Goal: Information Seeking & Learning: Learn about a topic

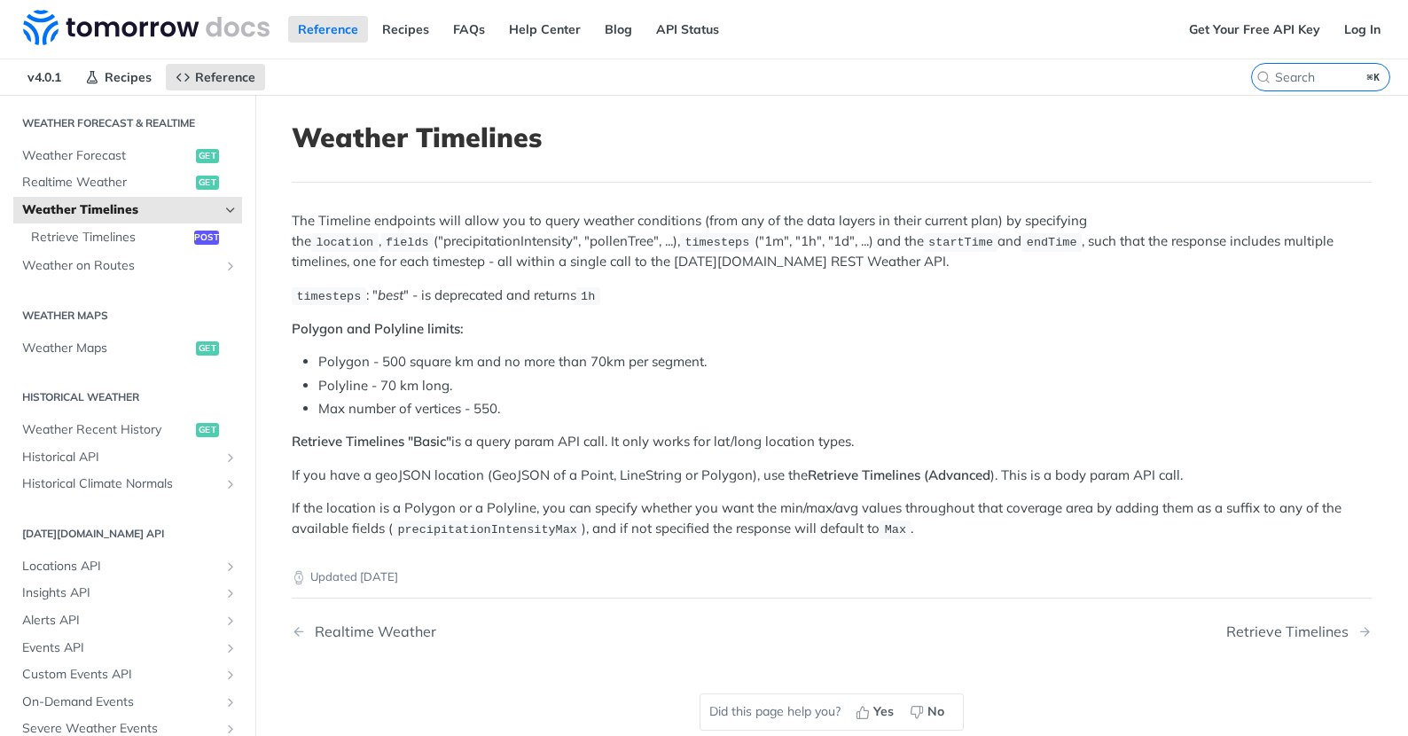
scroll to position [380, 0]
click at [76, 259] on span "Weather on Routes" at bounding box center [120, 263] width 197 height 18
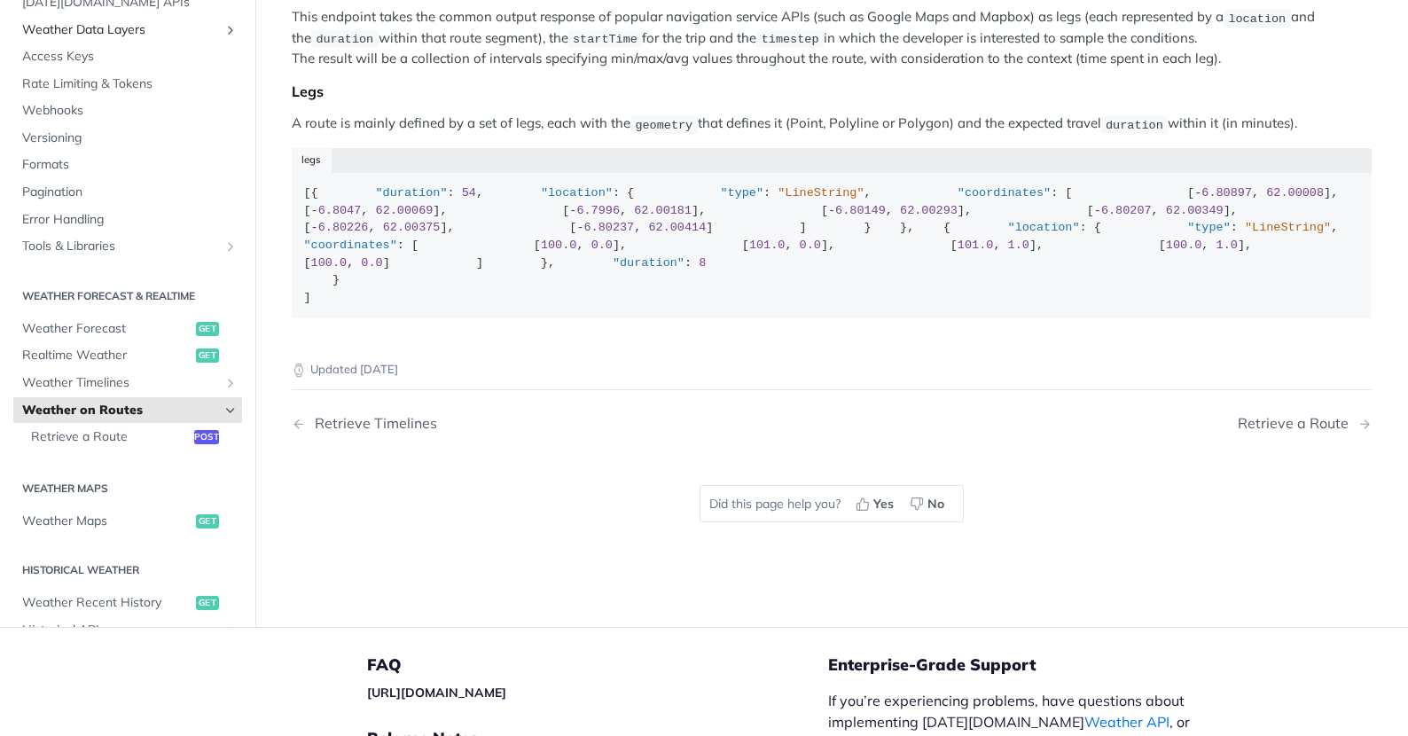
click at [129, 39] on span "Weather Data Layers" at bounding box center [120, 30] width 197 height 18
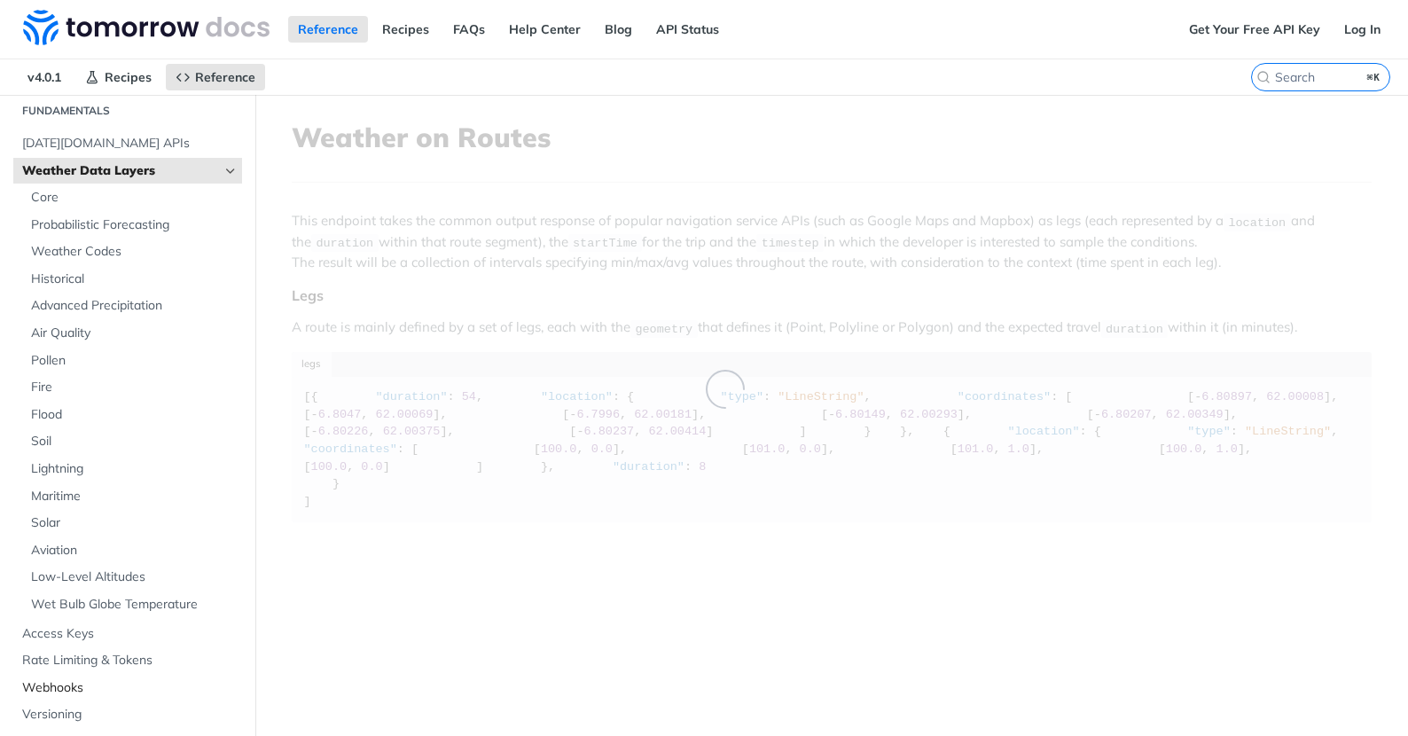
scroll to position [201, 0]
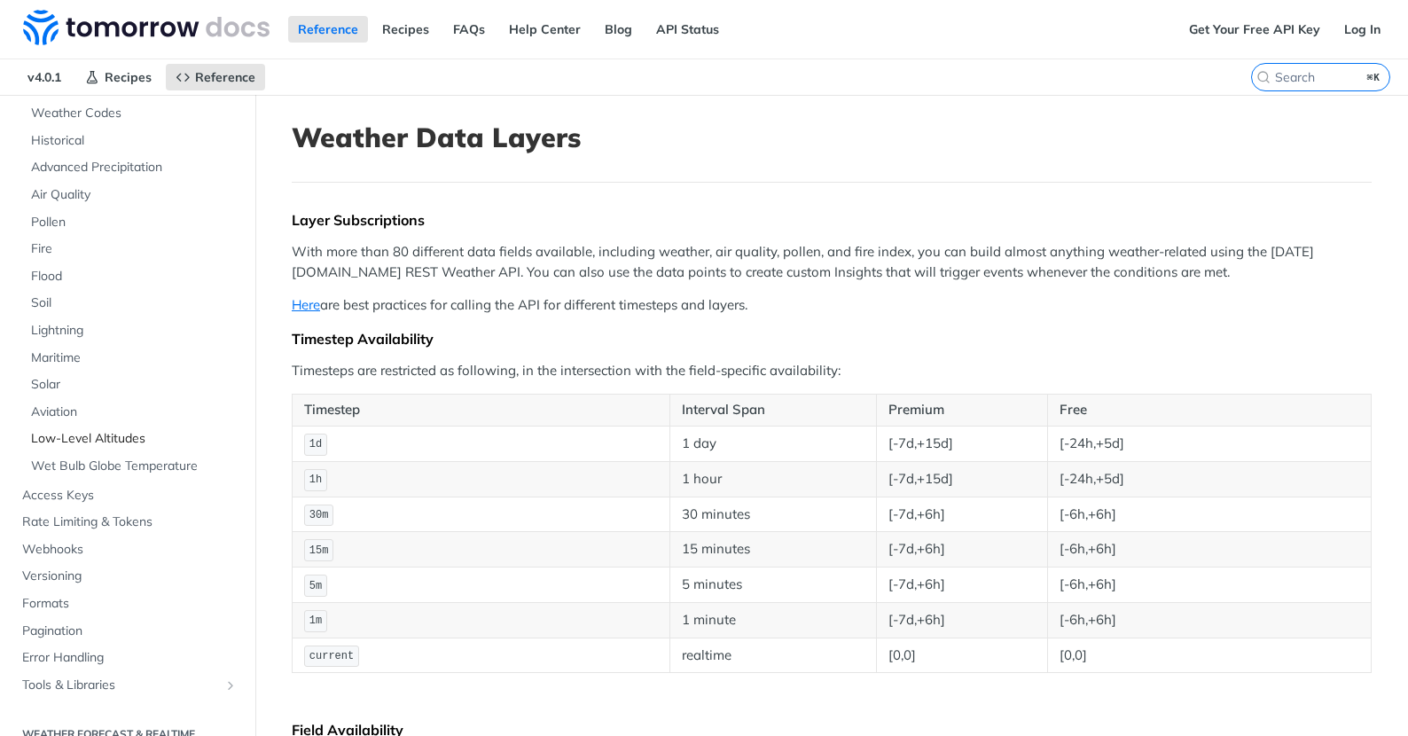
click at [86, 442] on span "Low-Level Altitudes" at bounding box center [134, 439] width 207 height 18
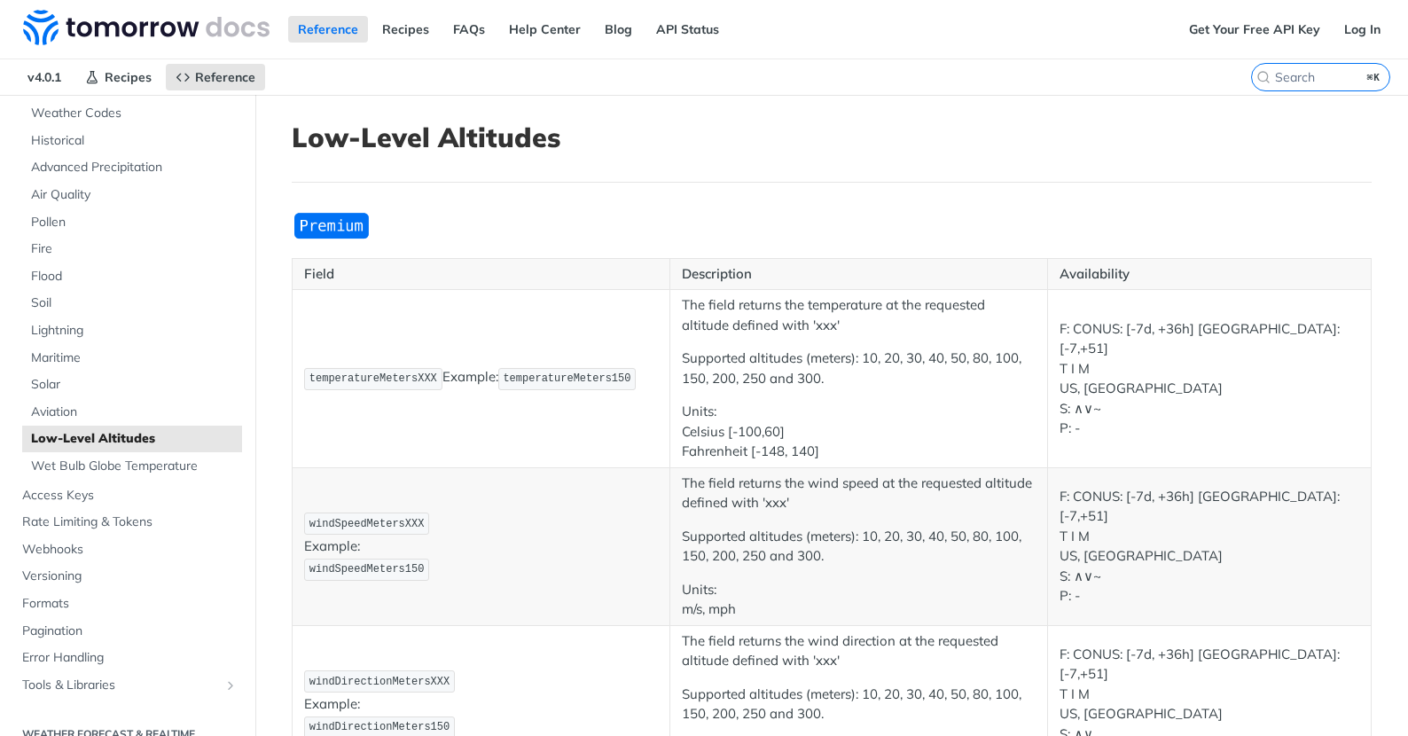
click at [588, 420] on td "temperatureMetersXXX Example: temperatureMeters150" at bounding box center [482, 379] width 378 height 178
click at [186, 413] on span "Aviation" at bounding box center [134, 412] width 207 height 18
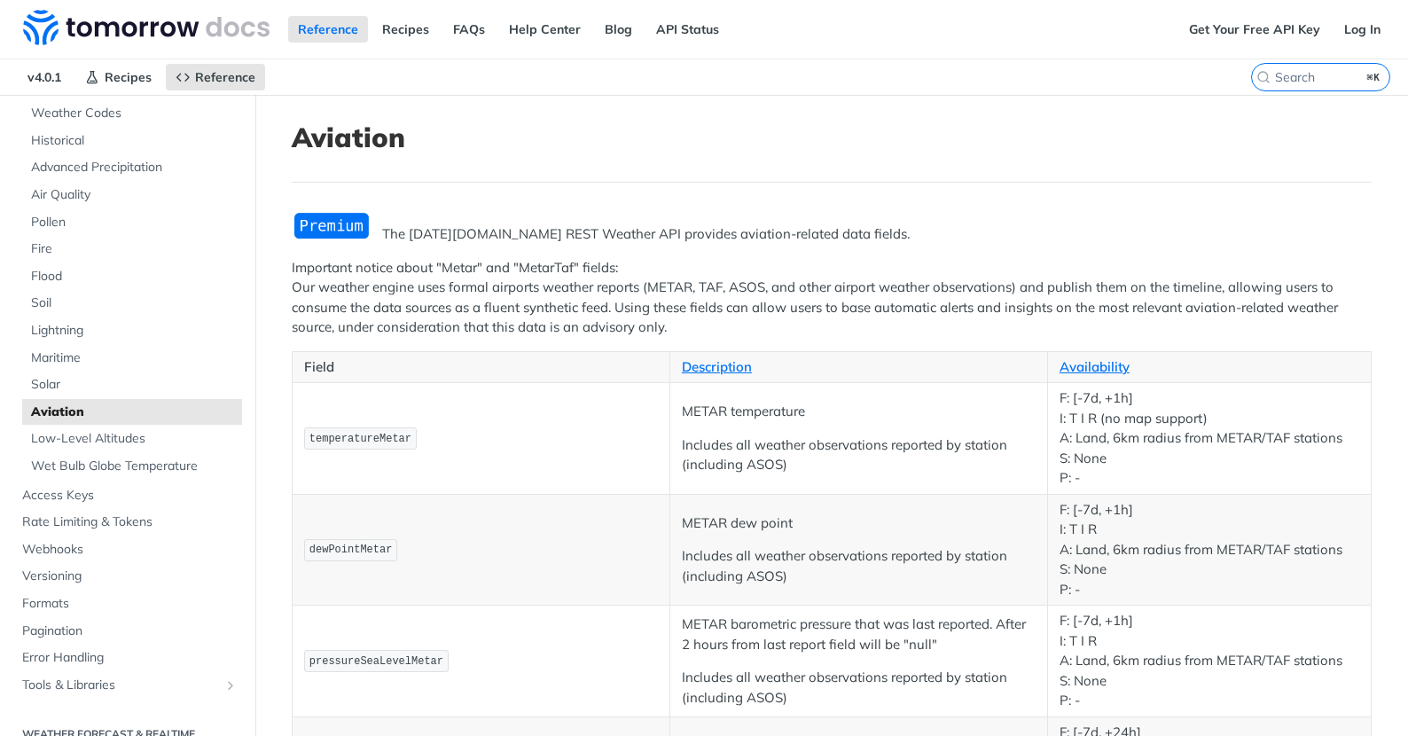
click at [507, 450] on td "temperatureMetar" at bounding box center [482, 439] width 378 height 112
click at [565, 426] on p "temperatureMetar" at bounding box center [481, 439] width 354 height 26
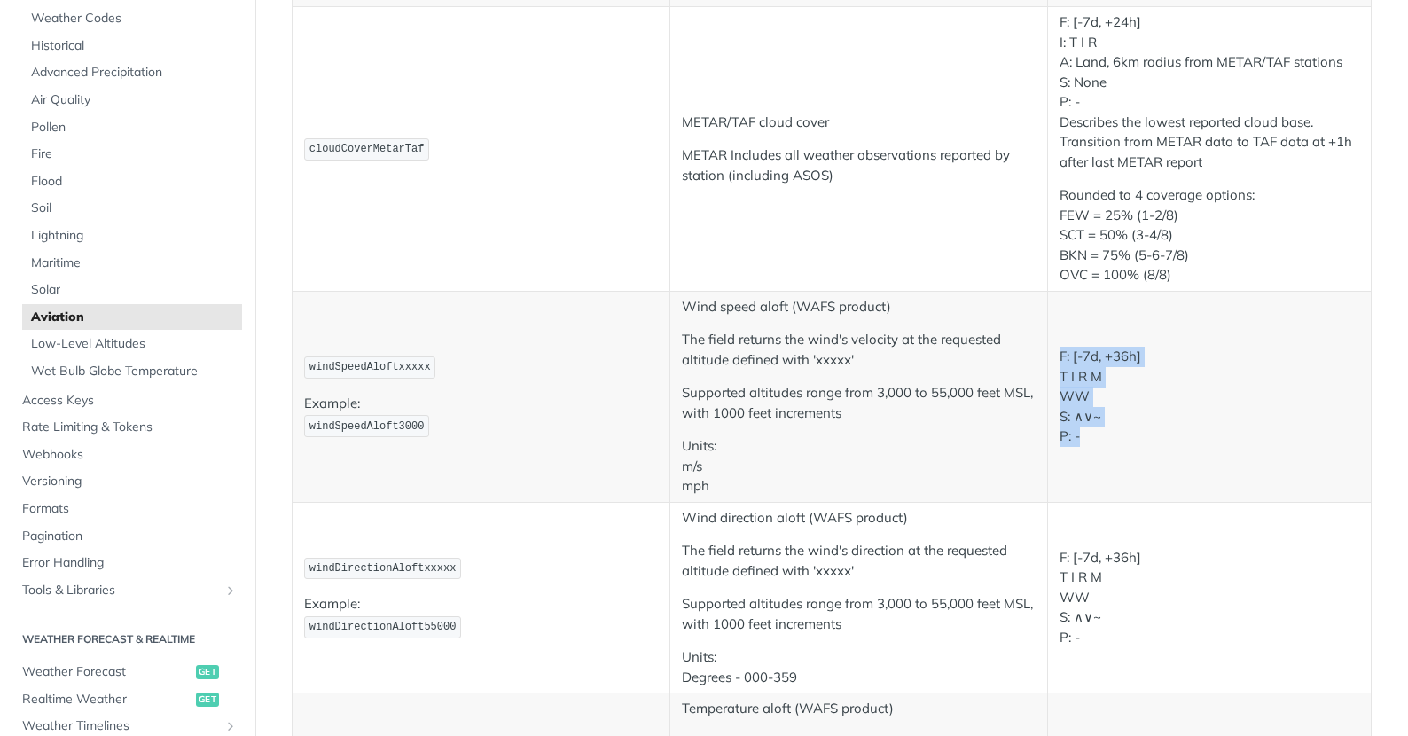
drag, startPoint x: 1054, startPoint y: 349, endPoint x: 1034, endPoint y: 408, distance: 62.0
click at [1152, 444] on td "F: [-7d, +36h] T I R M WW S: ∧∨~ P: -" at bounding box center [1209, 396] width 324 height 211
drag, startPoint x: 483, startPoint y: 325, endPoint x: 473, endPoint y: 316, distance: 13.2
click at [481, 324] on td "windSpeedAloftxxxxx Example: windSpeedAloft3000" at bounding box center [482, 396] width 378 height 211
click at [306, 383] on td "windSpeedAloftxxxxx Example: windSpeedAloft3000" at bounding box center [482, 396] width 378 height 211
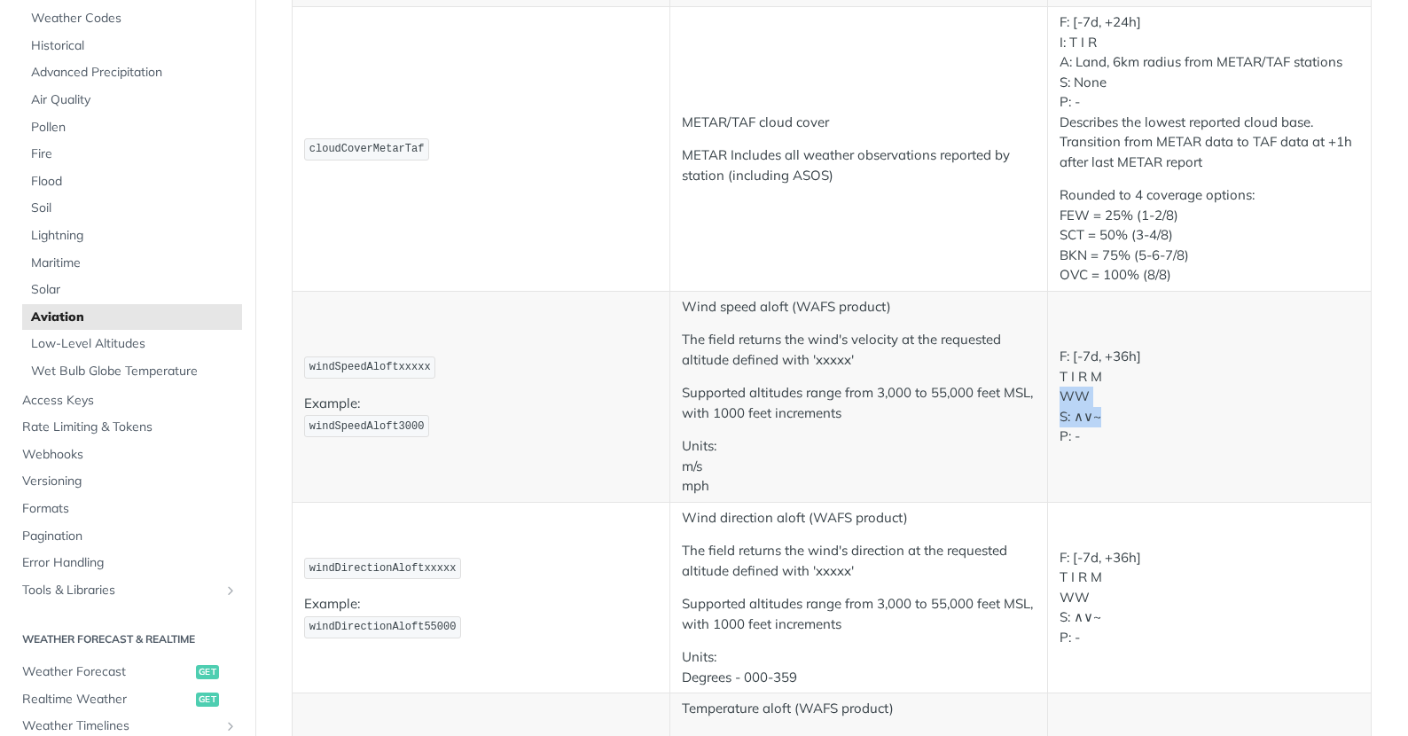
drag, startPoint x: 1090, startPoint y: 400, endPoint x: 1062, endPoint y: 371, distance: 40.8
click at [1084, 394] on p "F: [-7d, +36h] T I R M WW S: ∧∨~ P: -" at bounding box center [1209, 397] width 300 height 100
click at [1059, 352] on p "F: [-7d, +36h] T I R M WW S: ∧∨~ P: -" at bounding box center [1209, 397] width 300 height 100
drag, startPoint x: 1096, startPoint y: 377, endPoint x: 1203, endPoint y: 452, distance: 131.1
click at [1168, 419] on p "F: [-7d, +36h] T I R M WW S: ∧∨~ P: -" at bounding box center [1209, 397] width 300 height 100
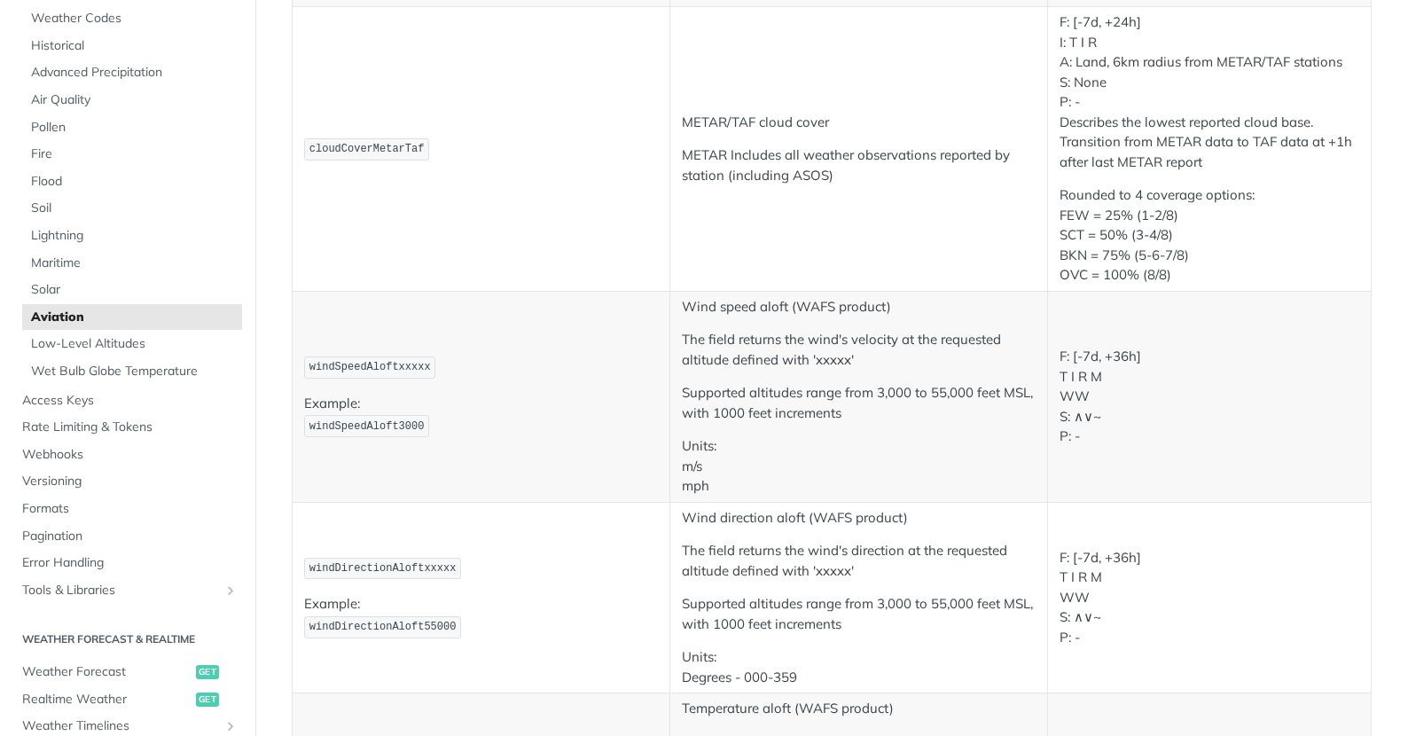
click at [1203, 450] on td "F: [-7d, +36h] T I R M WW S: ∧∨~ P: -" at bounding box center [1209, 396] width 324 height 211
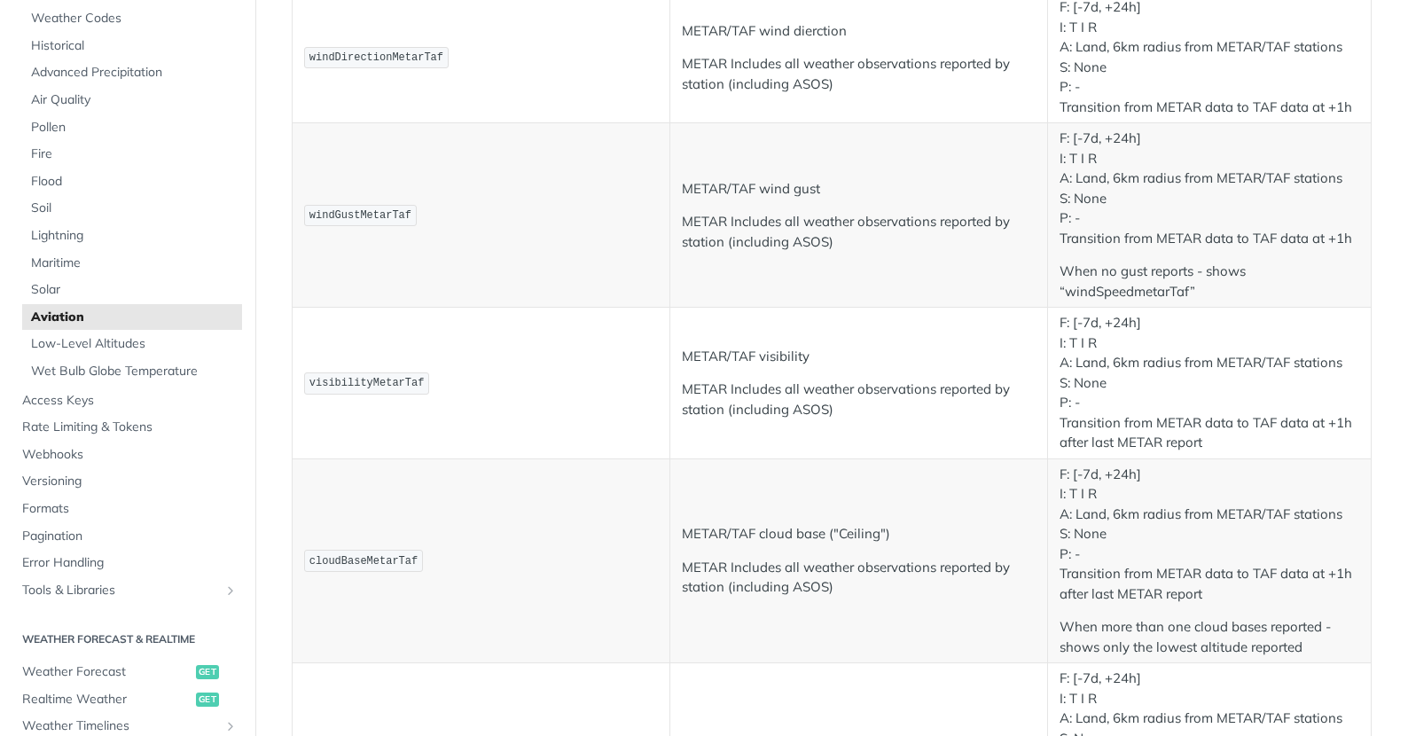
scroll to position [0, 0]
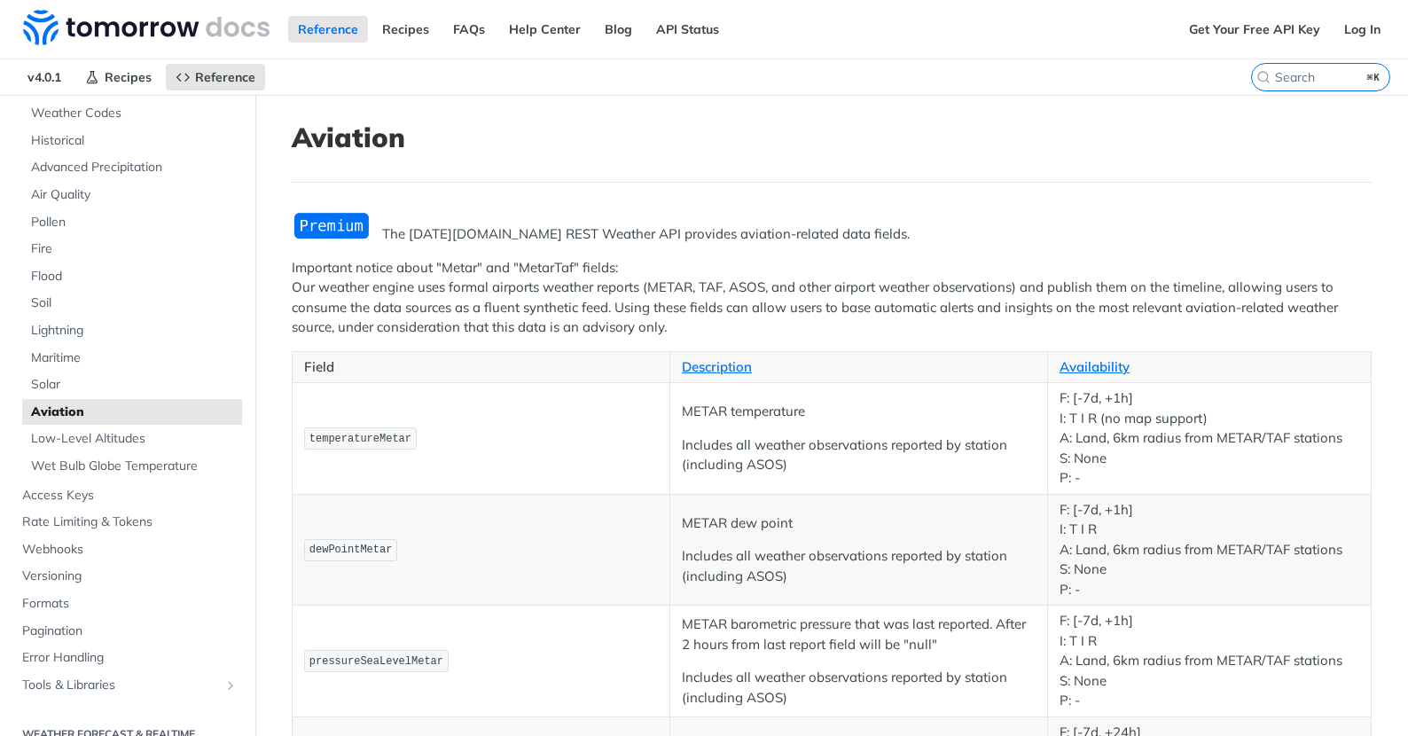
click at [1220, 305] on p "Important notice about "Metar" and "MetarTaf" fields: Our weather engine uses f…" at bounding box center [832, 298] width 1080 height 80
